Goal: Task Accomplishment & Management: Manage account settings

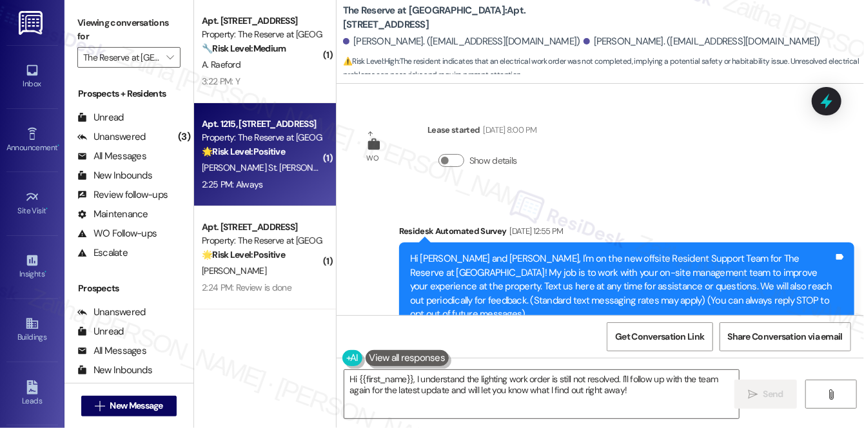
scroll to position [2067, 0]
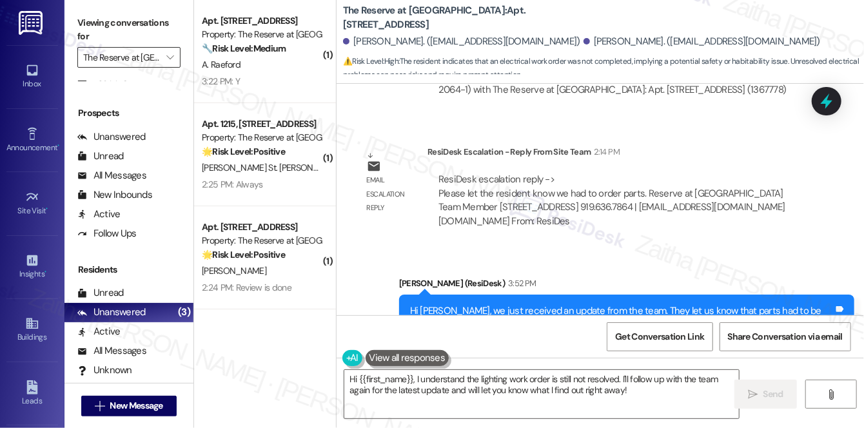
click at [135, 55] on input "The Reserve at [GEOGRAPHIC_DATA]" at bounding box center [121, 57] width 77 height 21
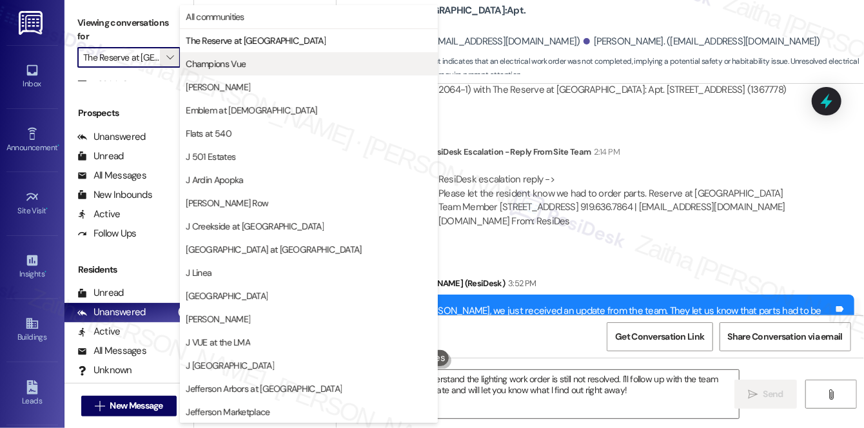
click at [225, 66] on span "Champions Vue" at bounding box center [216, 63] width 60 height 13
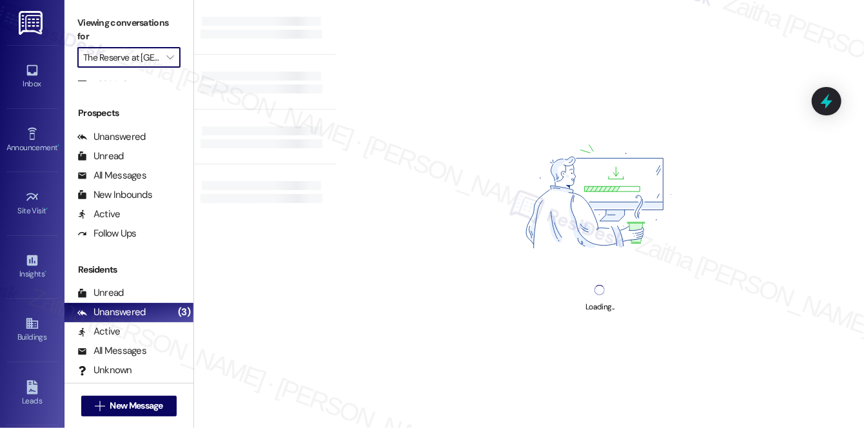
type input "Champions Vue"
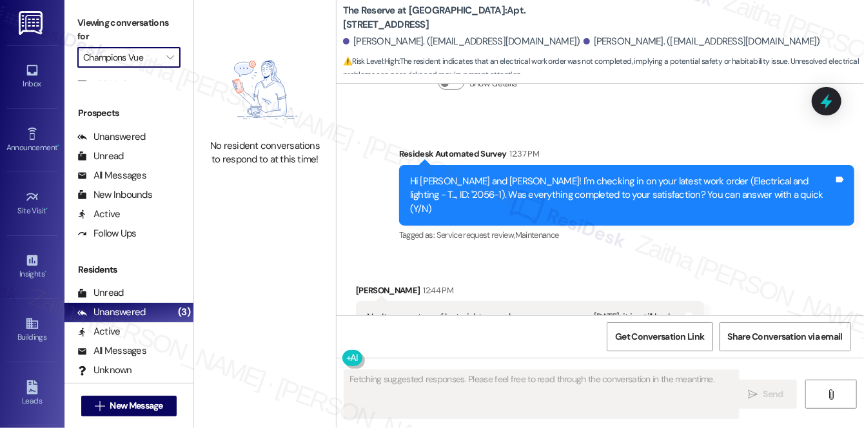
scroll to position [1531, 0]
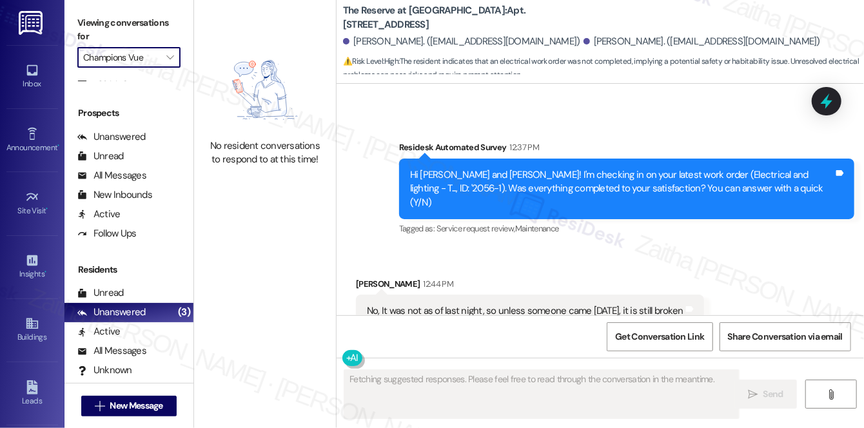
click at [158, 58] on div "Champions Vue " at bounding box center [128, 57] width 103 height 21
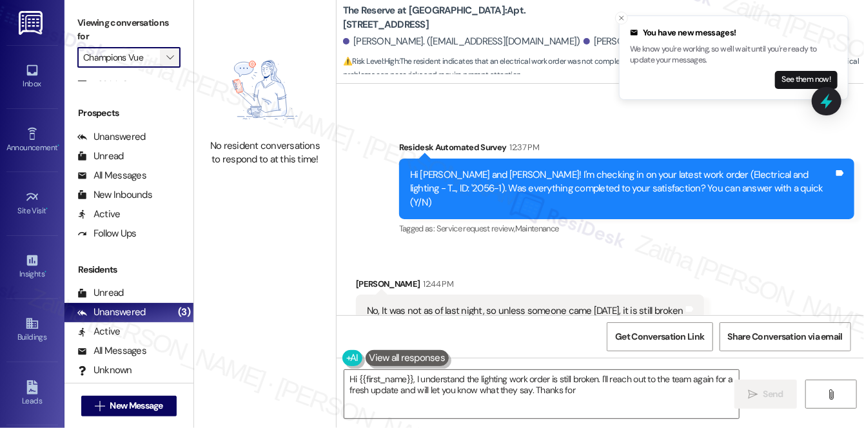
click at [174, 59] on span "" at bounding box center [170, 57] width 12 height 21
type textarea "Hi {{first_name}}, I understand the lighting work order is still broken. I'll r…"
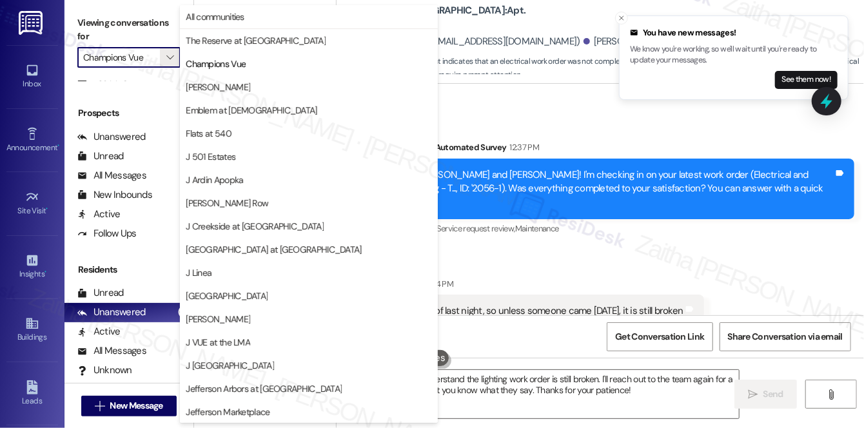
click at [215, 37] on span "The Reserve at [GEOGRAPHIC_DATA]" at bounding box center [256, 40] width 140 height 13
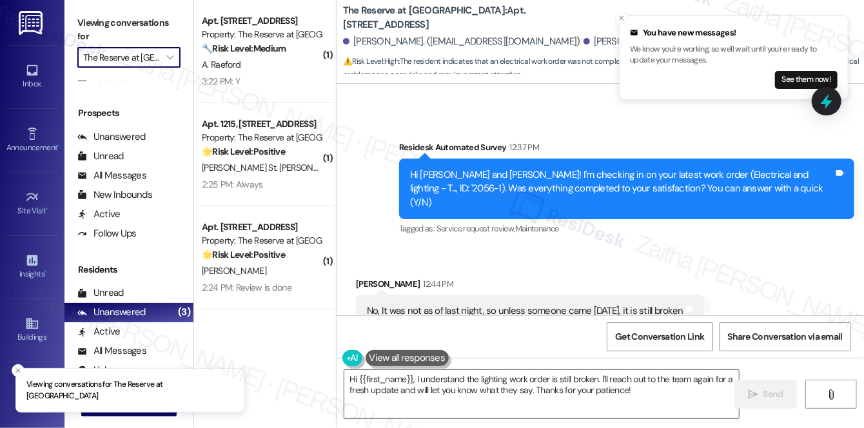
click at [158, 55] on input "The Reserve at [GEOGRAPHIC_DATA]" at bounding box center [121, 57] width 77 height 21
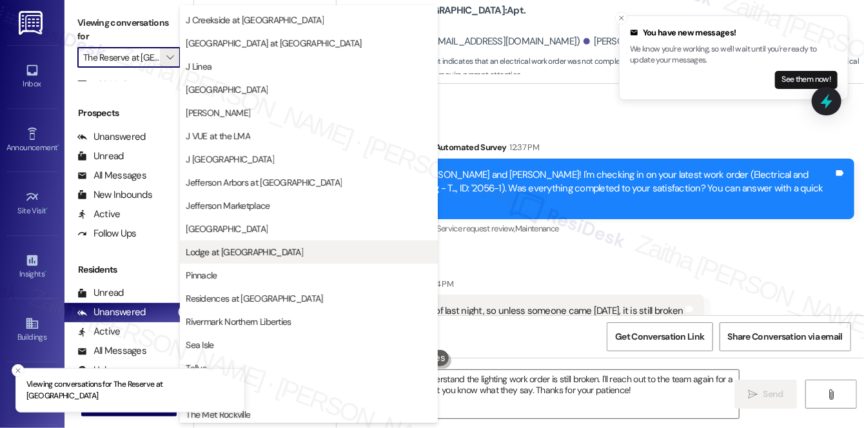
scroll to position [232, 0]
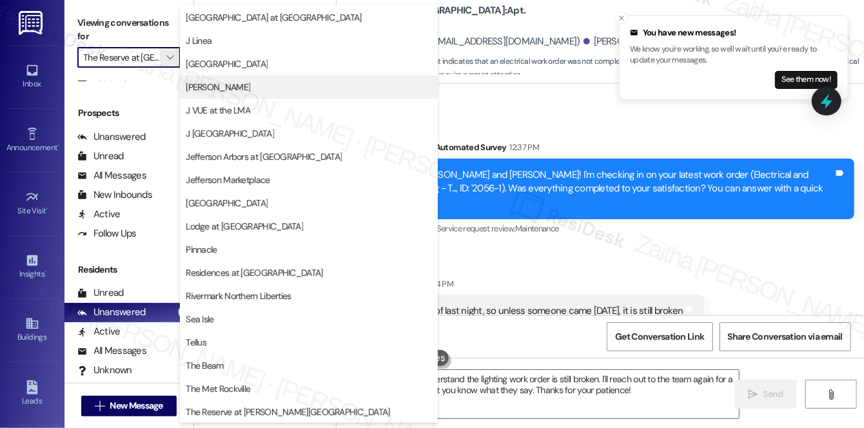
click at [217, 86] on span "[PERSON_NAME]" at bounding box center [309, 87] width 246 height 13
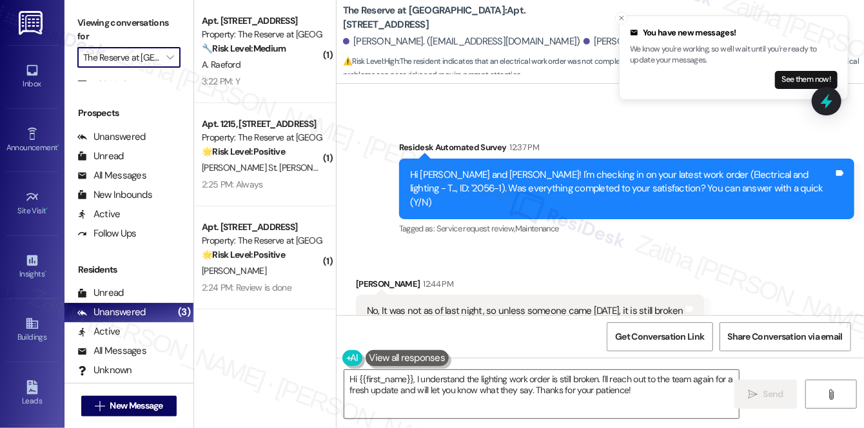
type input "[PERSON_NAME]"
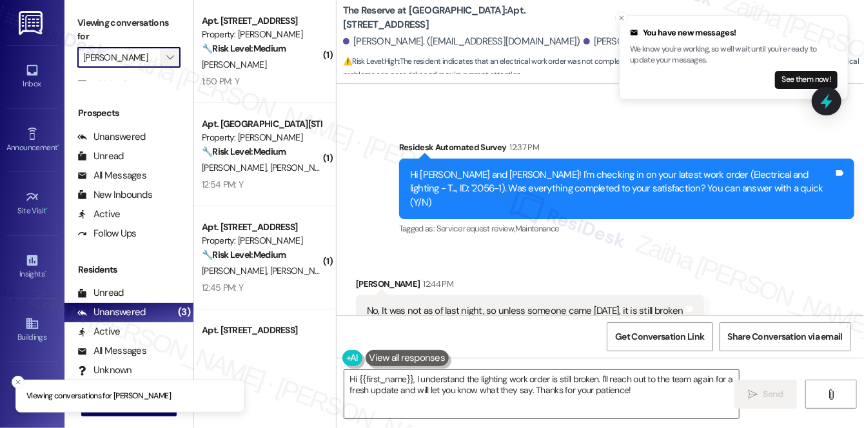
click at [161, 59] on button "" at bounding box center [170, 57] width 21 height 21
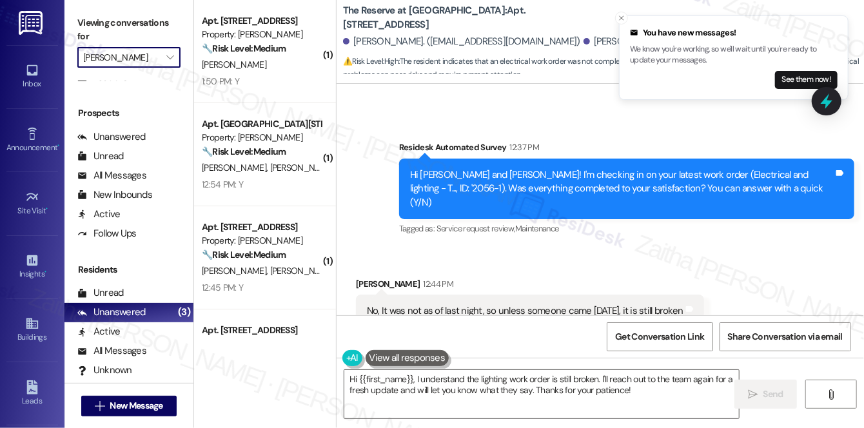
scroll to position [231, 0]
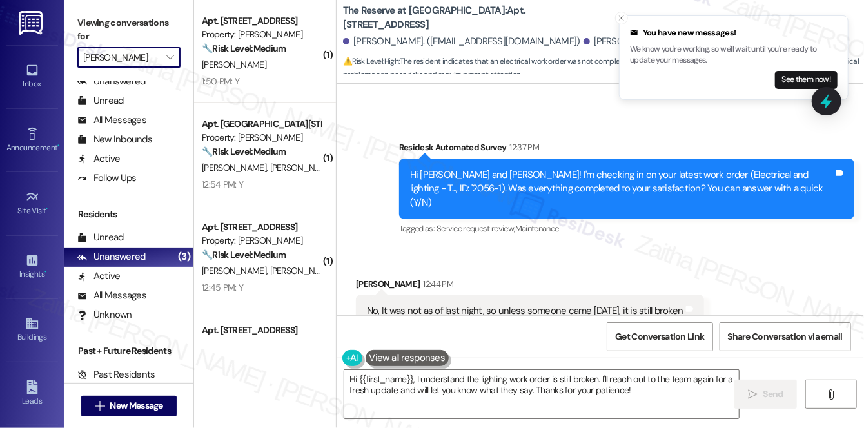
click at [136, 50] on input "[PERSON_NAME]" at bounding box center [121, 57] width 77 height 21
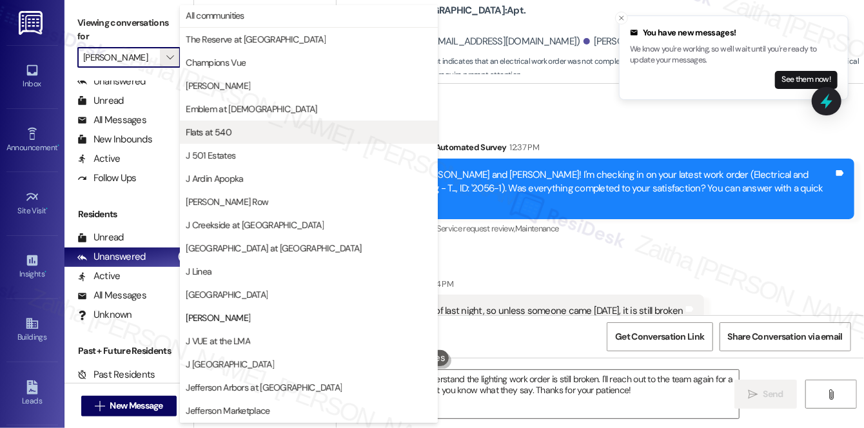
scroll to position [0, 0]
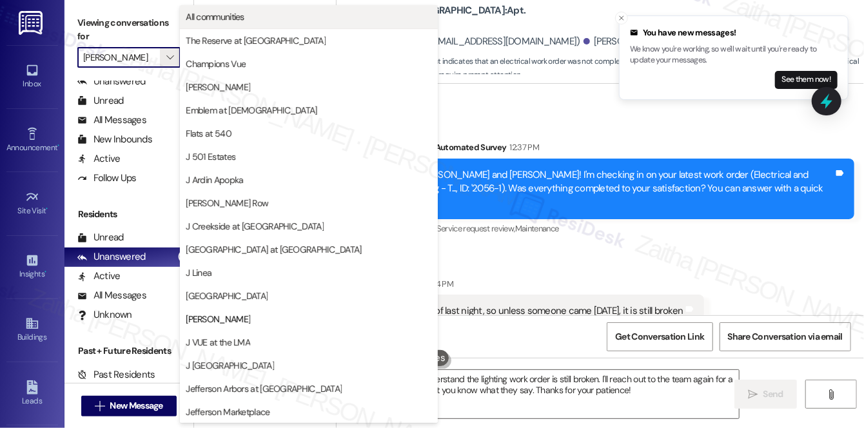
click at [225, 18] on span "All communities" at bounding box center [215, 16] width 59 height 13
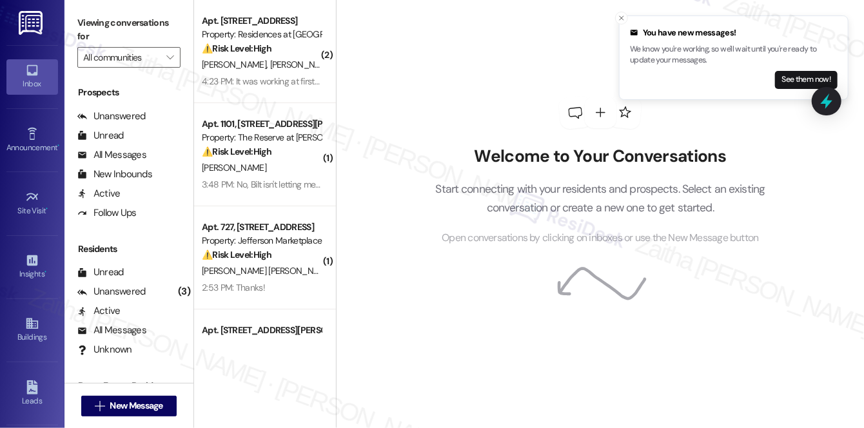
scroll to position [231, 0]
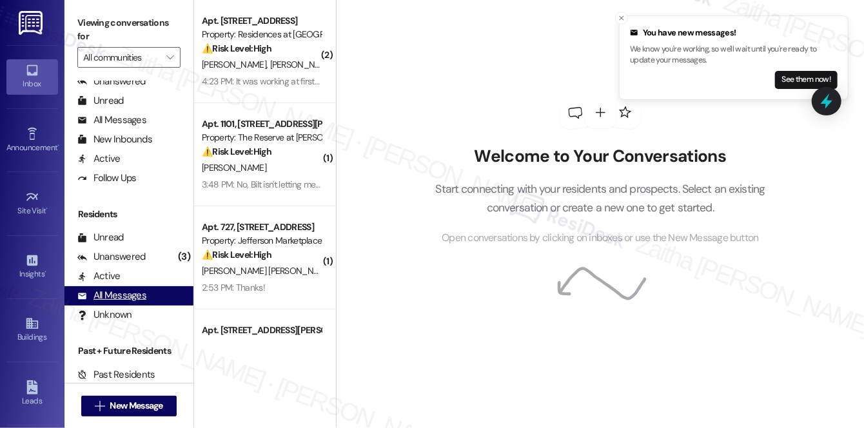
click at [128, 297] on div "All Messages" at bounding box center [111, 296] width 69 height 14
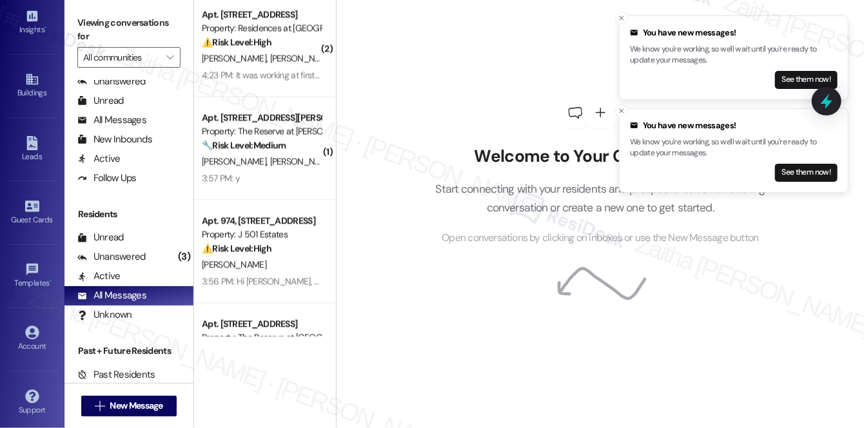
scroll to position [245, 0]
click at [29, 331] on icon at bounding box center [32, 332] width 14 height 14
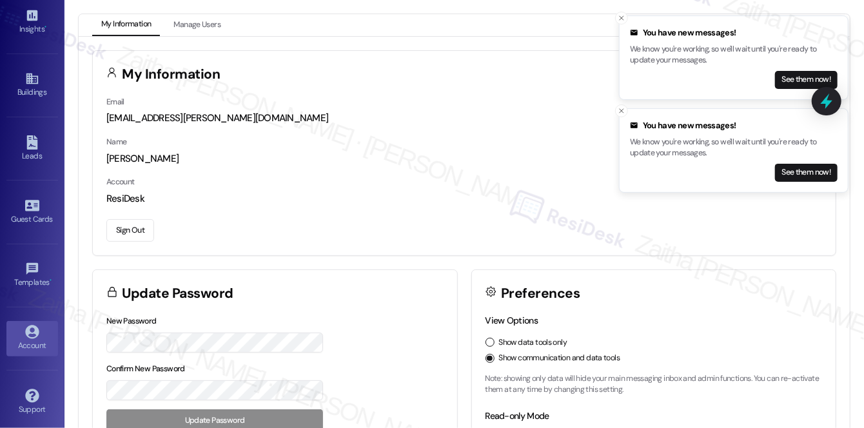
click at [138, 232] on button "Sign Out" at bounding box center [130, 230] width 48 height 23
